Goal: Task Accomplishment & Management: Use online tool/utility

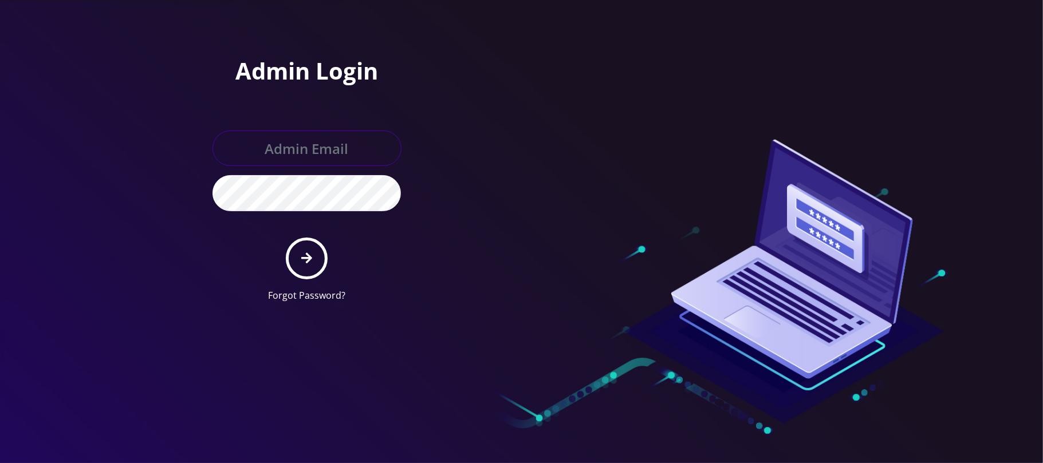
type input "jay@teltik.com"
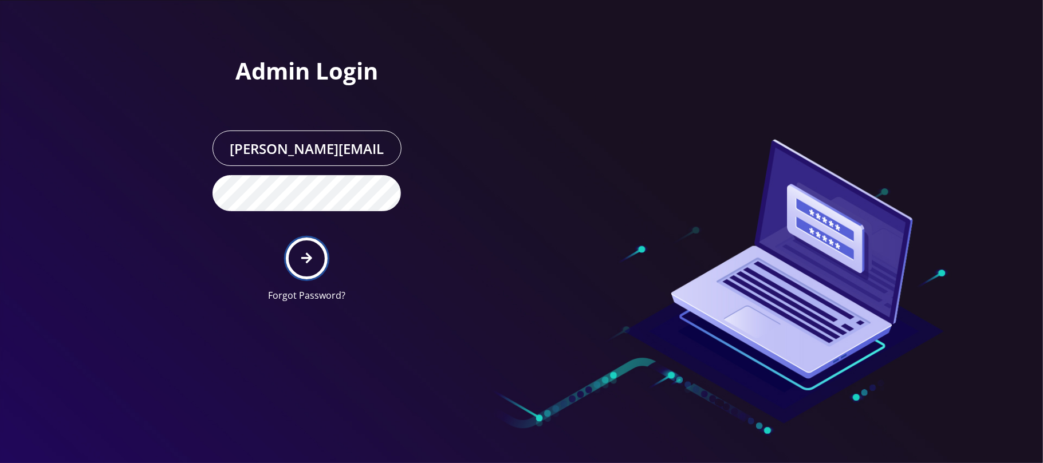
click at [301, 264] on button "submit" at bounding box center [307, 259] width 42 height 42
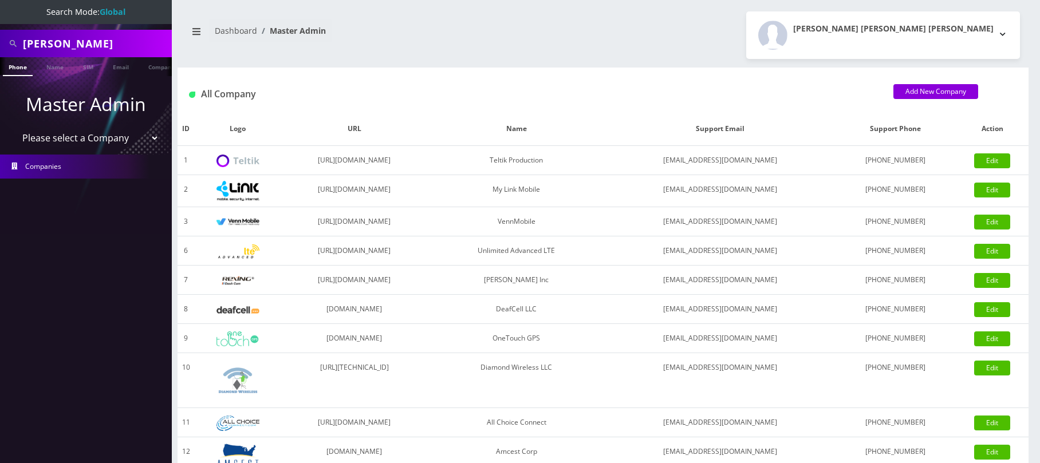
drag, startPoint x: 0, startPoint y: 0, endPoint x: 67, endPoint y: 141, distance: 156.0
click at [67, 141] on select "Please select a Company Teltik Production My Link Mobile VennMobile Unlimited A…" at bounding box center [86, 138] width 146 height 22
select select "28"
click at [13, 127] on select "Please select a Company Teltik Production My Link Mobile VennMobile Unlimited A…" at bounding box center [86, 138] width 146 height 22
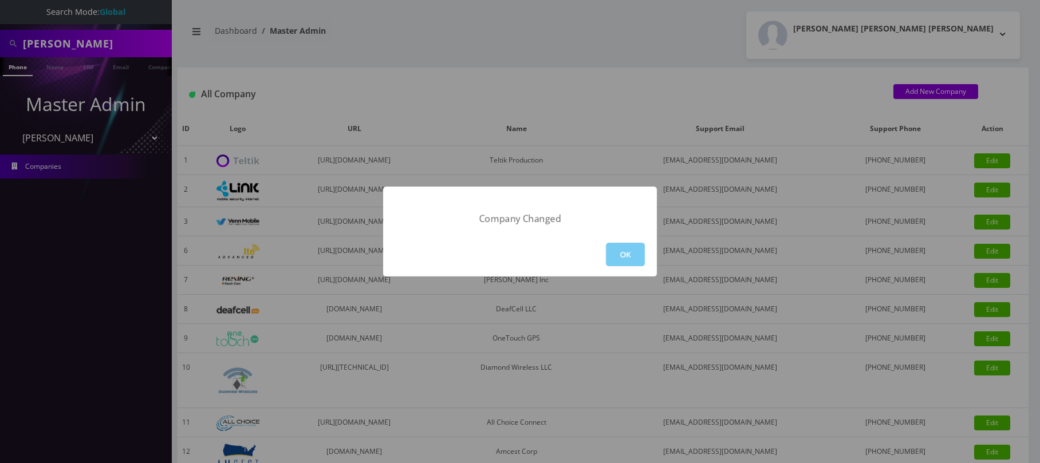
click at [635, 258] on button "OK" at bounding box center [625, 254] width 39 height 23
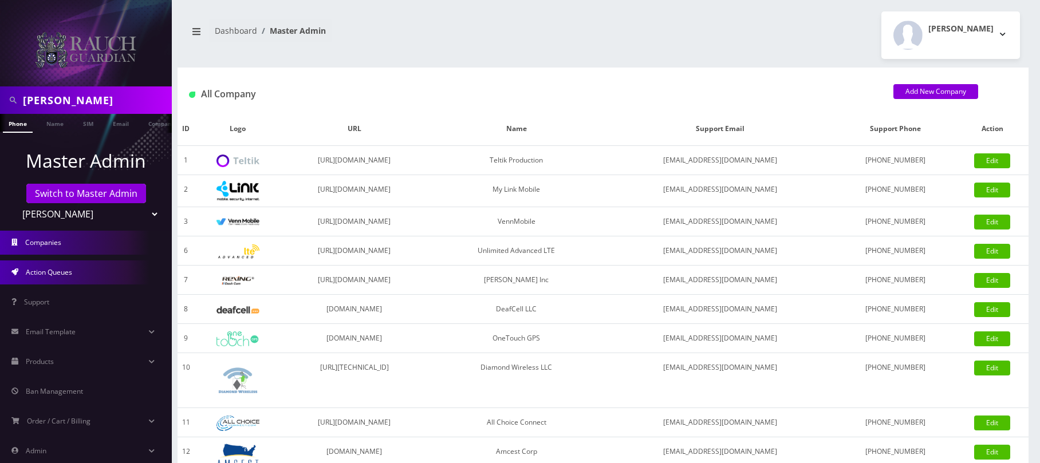
click at [64, 280] on link "Action Queues" at bounding box center [86, 273] width 172 height 24
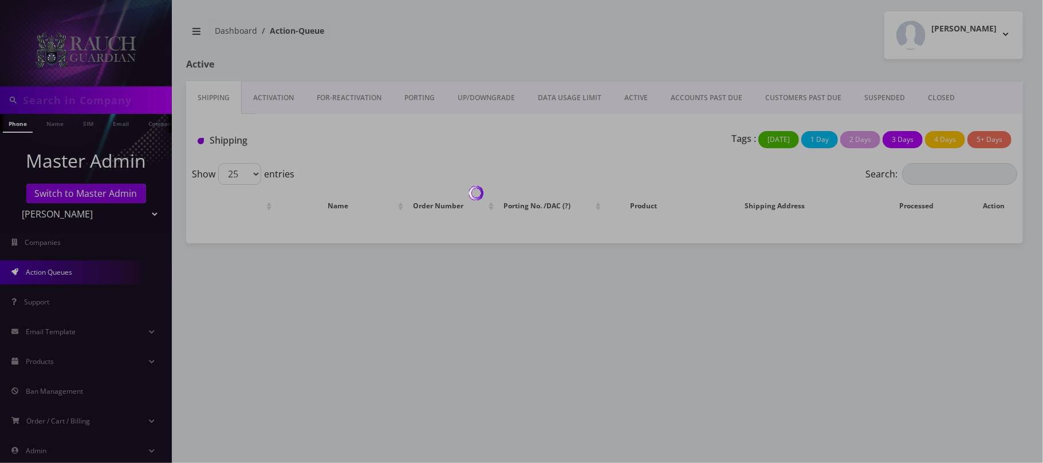
type input "[PERSON_NAME]"
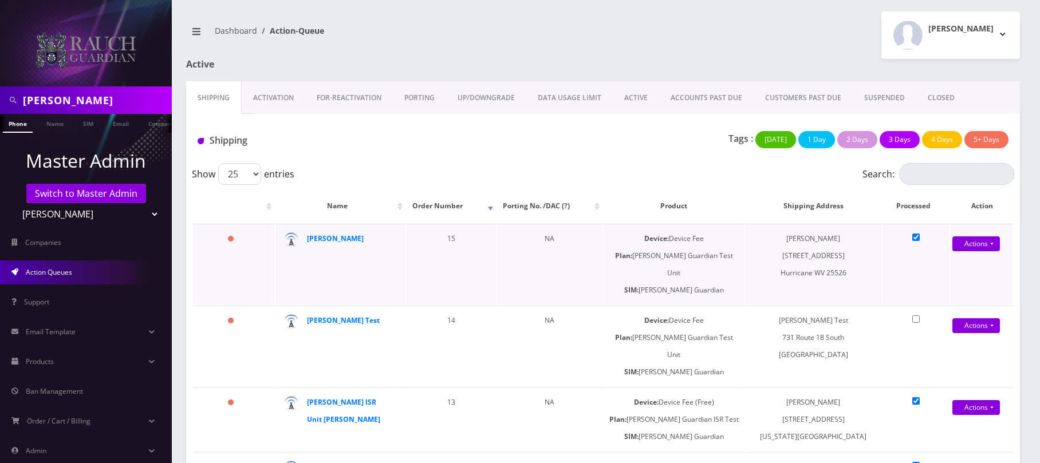
scroll to position [62, 0]
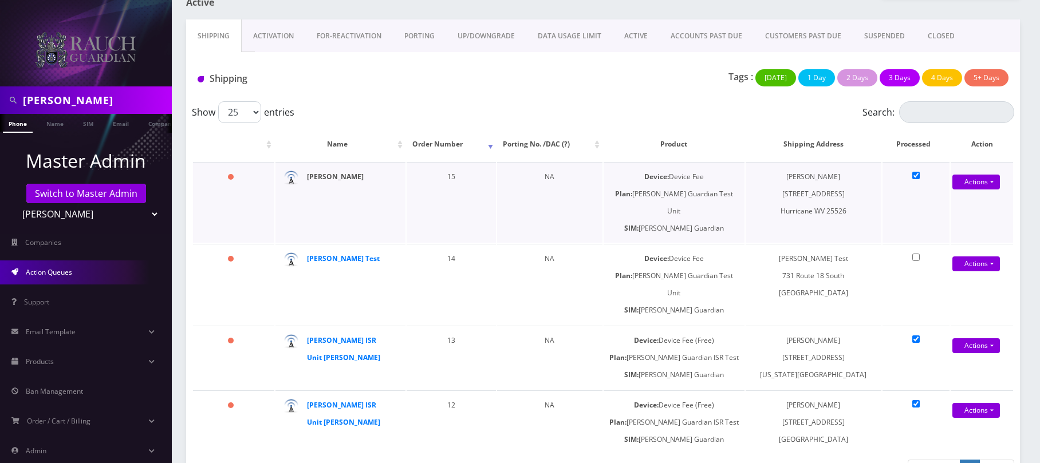
click at [332, 179] on strong "[PERSON_NAME]" at bounding box center [335, 177] width 57 height 10
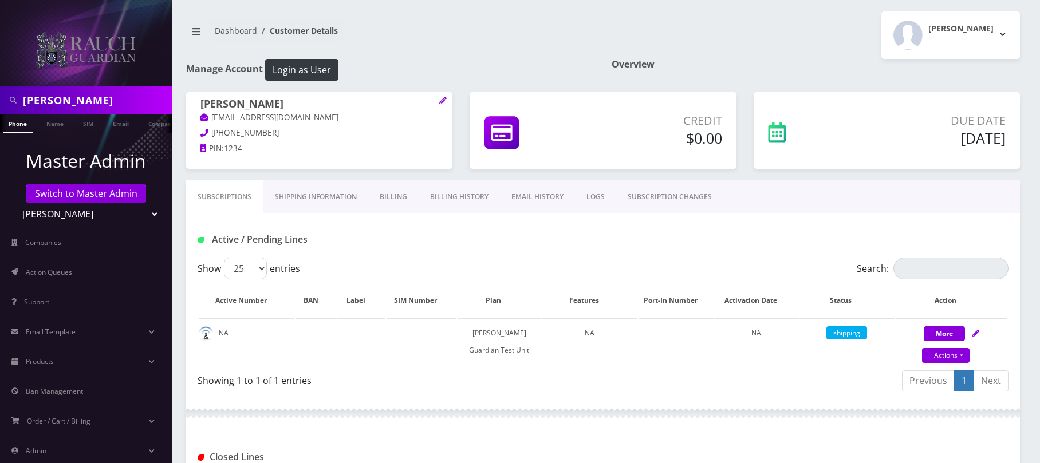
click at [530, 198] on link "EMAIL HISTORY" at bounding box center [537, 196] width 75 height 33
